Goal: Navigation & Orientation: Find specific page/section

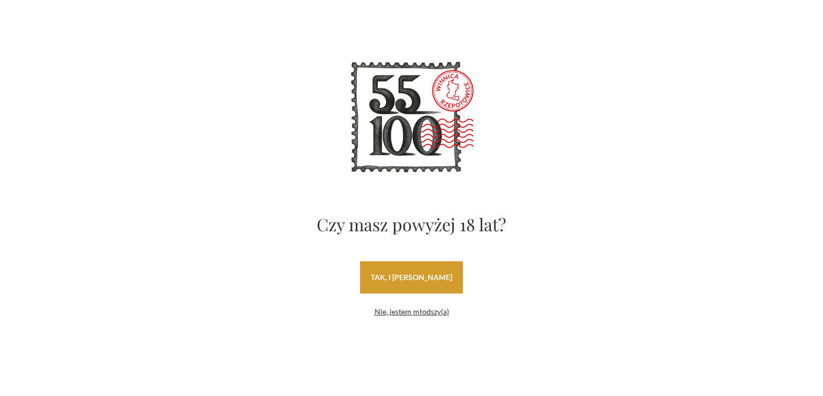
click at [445, 283] on link "tak, i uwielbiam wino" at bounding box center [411, 277] width 103 height 32
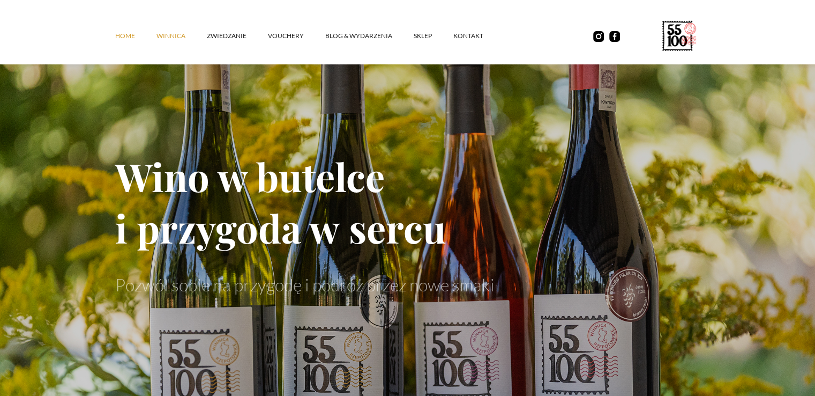
click at [179, 37] on link "winnica" at bounding box center [182, 36] width 50 height 32
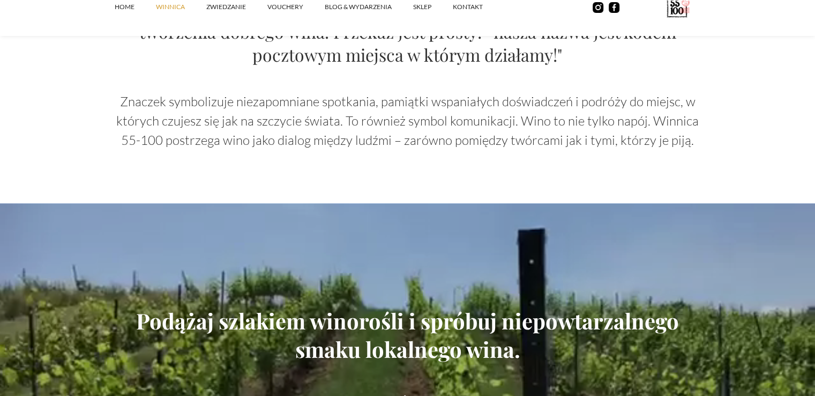
scroll to position [1233, 0]
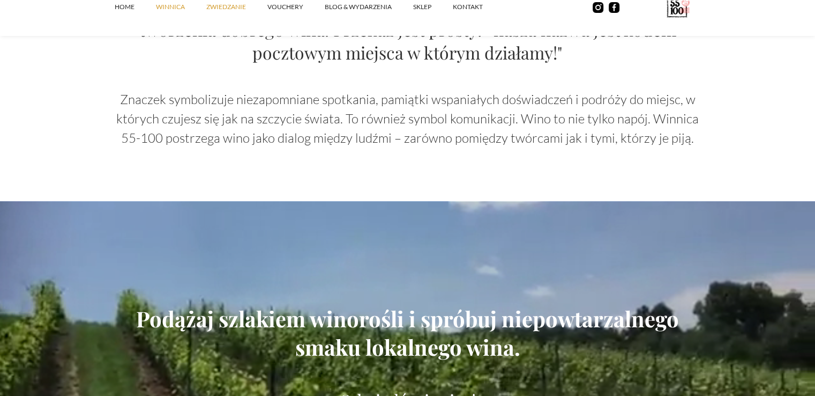
click at [247, 7] on link "ZWIEDZANIE" at bounding box center [236, 7] width 61 height 32
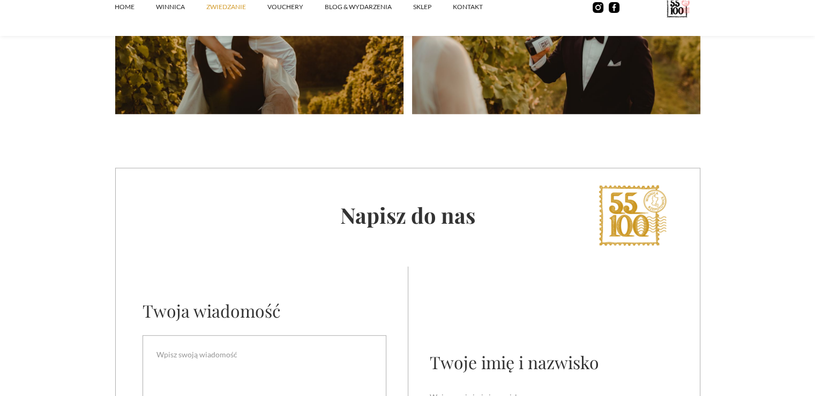
scroll to position [3163, 0]
